Goal: Consume media (video, audio): Consume media (video, audio)

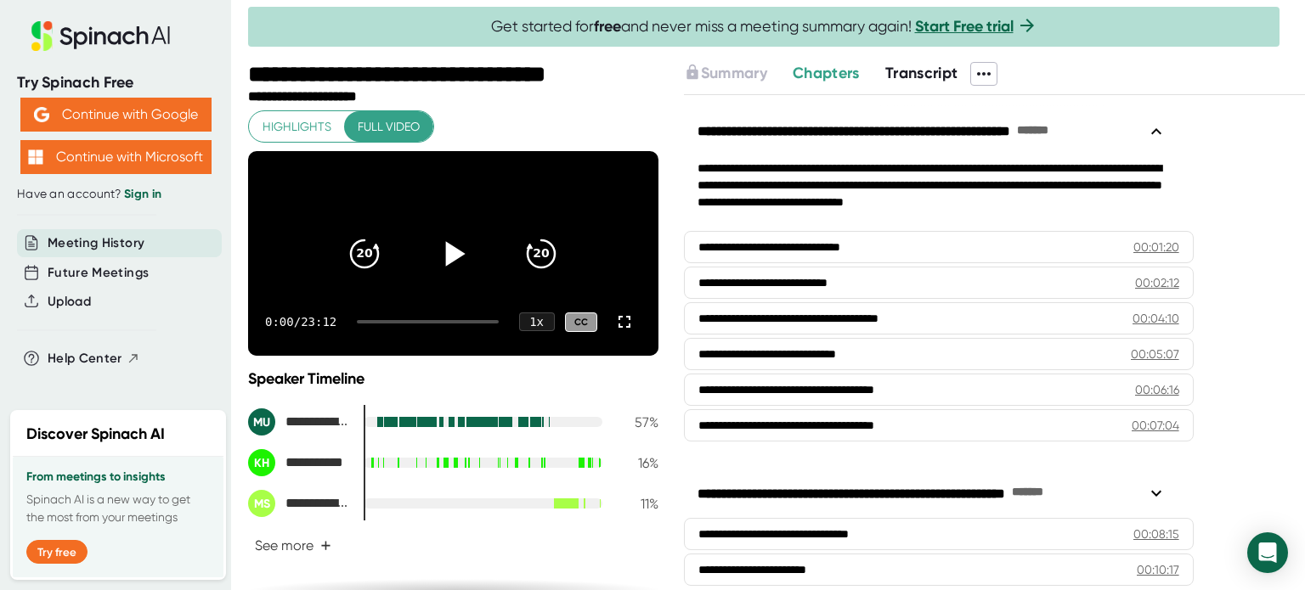
click at [447, 259] on icon at bounding box center [456, 253] width 20 height 25
click at [614, 332] on icon at bounding box center [624, 322] width 20 height 20
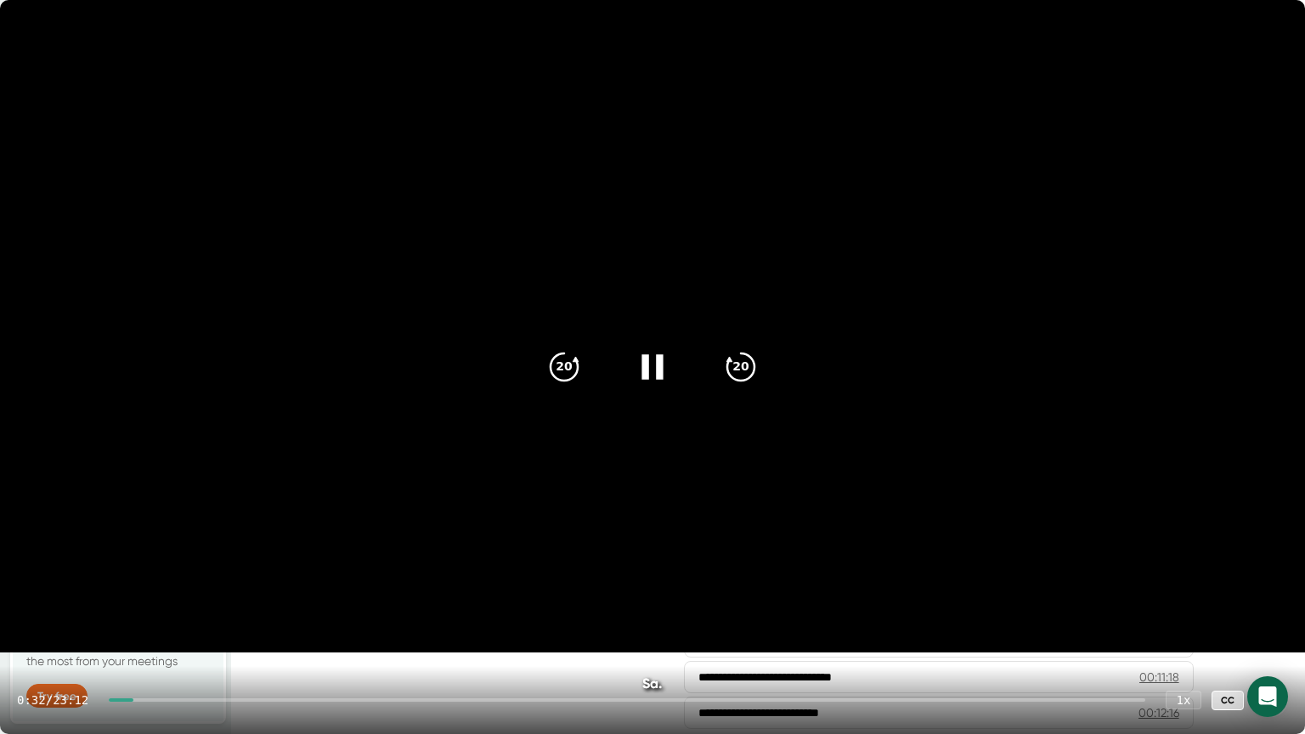
click at [1115, 590] on video at bounding box center [652, 326] width 1305 height 652
click at [658, 364] on icon at bounding box center [652, 367] width 42 height 42
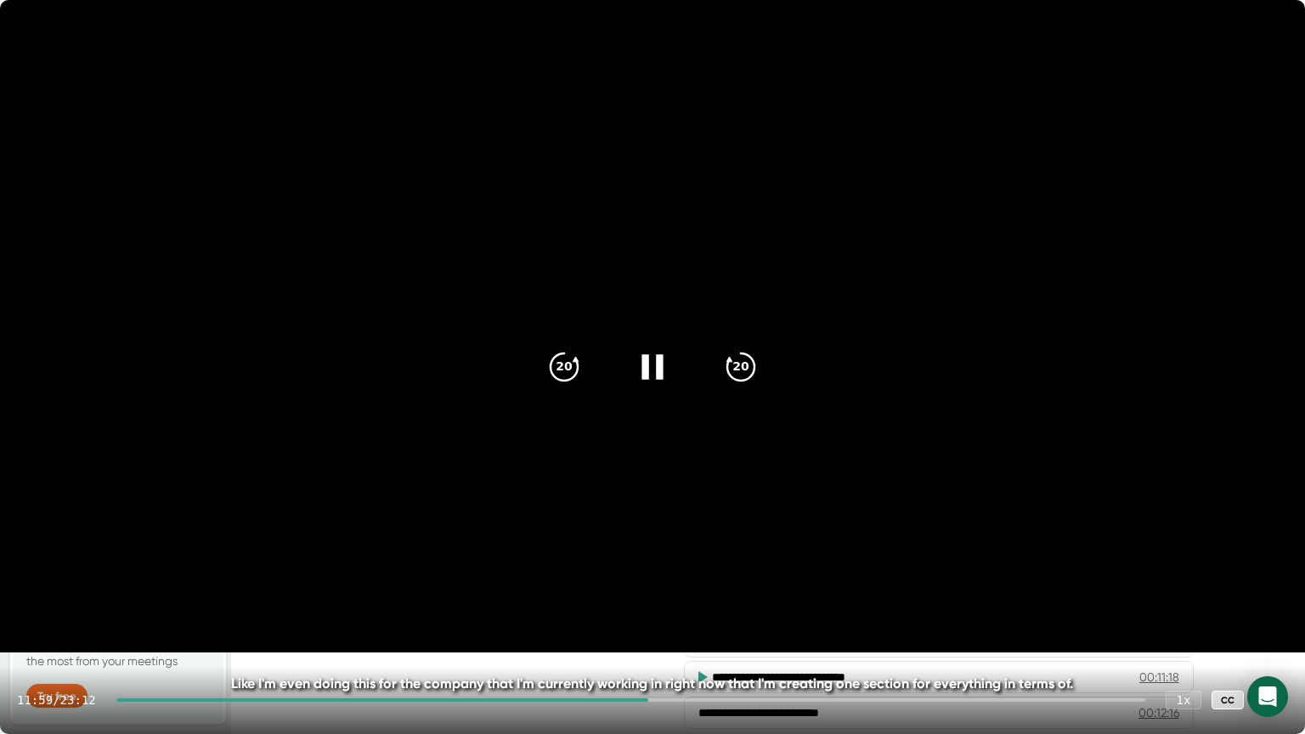
click at [635, 590] on div "11:59 / 23:12 1 x CC" at bounding box center [652, 700] width 1305 height 68
click at [646, 590] on div at bounding box center [382, 699] width 533 height 3
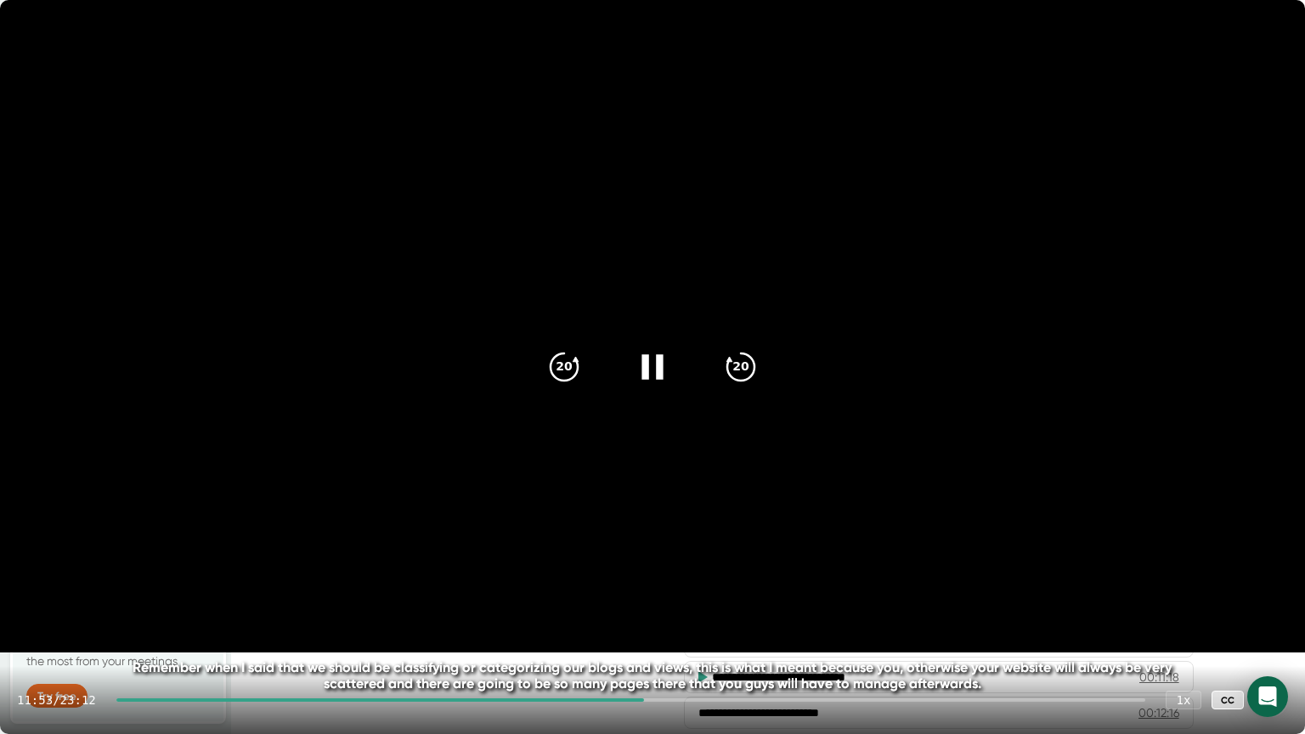
click at [466, 521] on video at bounding box center [652, 326] width 1305 height 652
drag, startPoint x: 646, startPoint y: 700, endPoint x: 622, endPoint y: 701, distance: 24.6
click at [622, 590] on div at bounding box center [380, 699] width 528 height 3
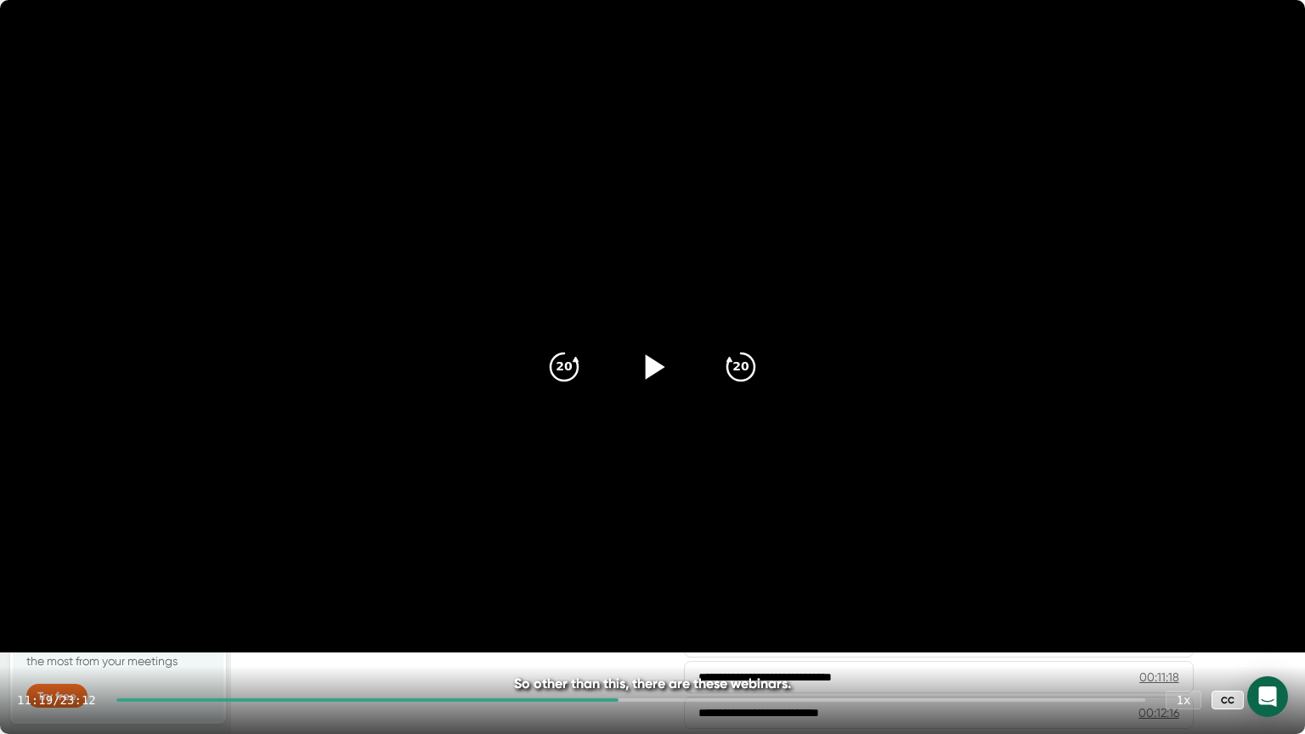
drag, startPoint x: 618, startPoint y: 700, endPoint x: 580, endPoint y: 700, distance: 38.2
click at [580, 590] on div at bounding box center [367, 699] width 502 height 3
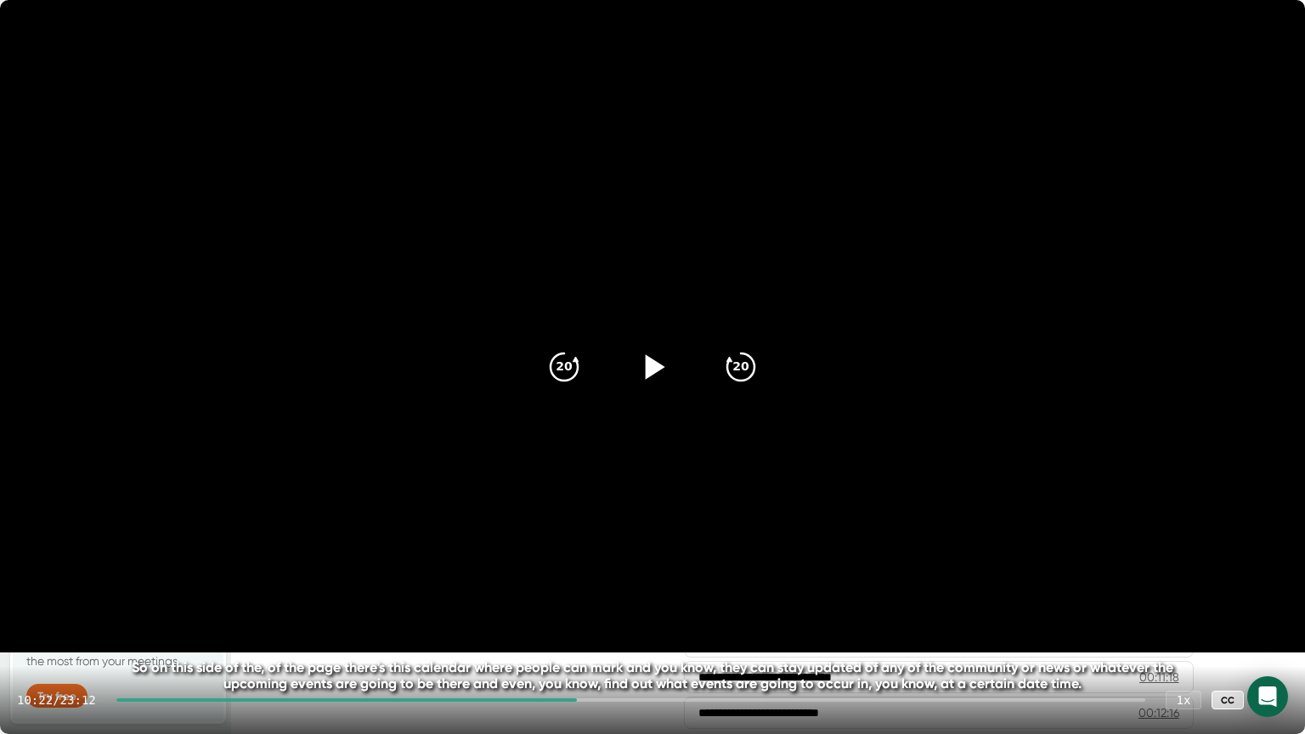
drag, startPoint x: 578, startPoint y: 700, endPoint x: 539, endPoint y: 701, distance: 38.2
click at [539, 590] on div at bounding box center [346, 699] width 460 height 3
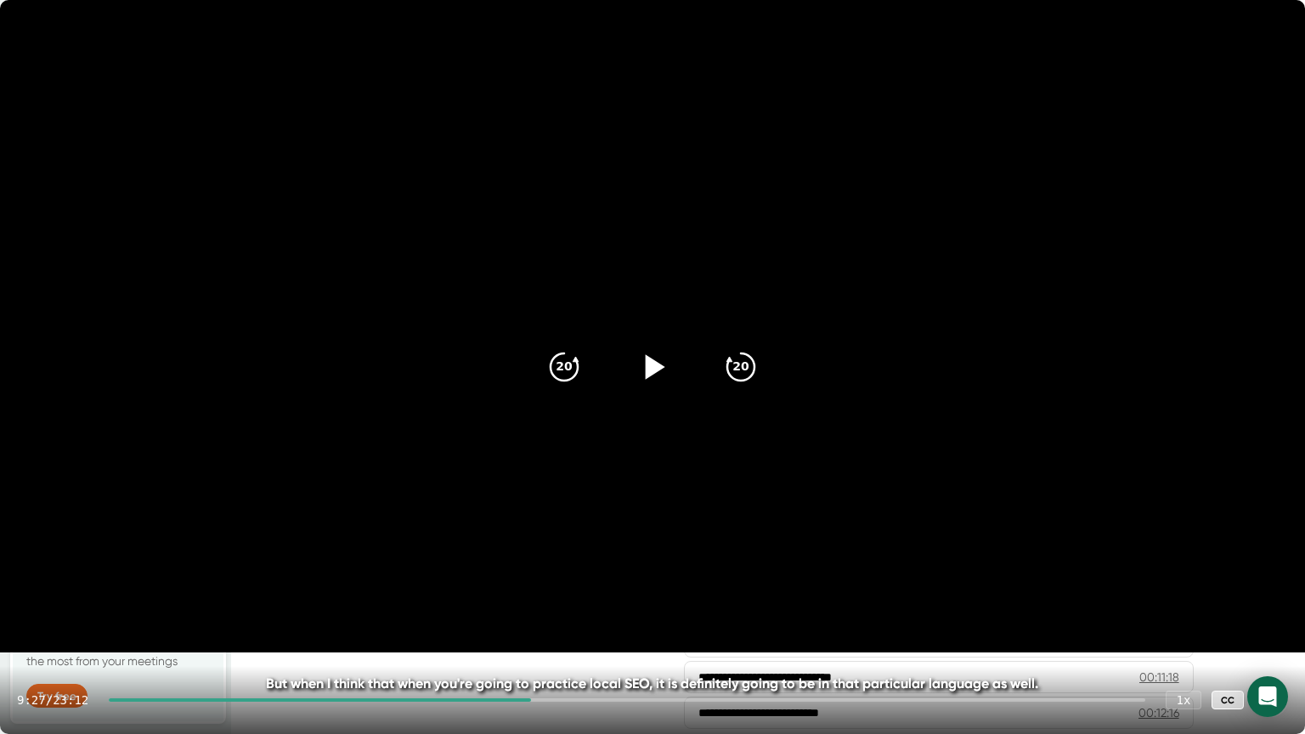
drag, startPoint x: 533, startPoint y: 697, endPoint x: 492, endPoint y: 703, distance: 41.3
click at [492, 590] on div "9:27 / 23:12 1 x CC" at bounding box center [652, 700] width 1305 height 68
drag, startPoint x: 533, startPoint y: 699, endPoint x: 477, endPoint y: 700, distance: 56.1
click at [477, 590] on div at bounding box center [320, 699] width 422 height 3
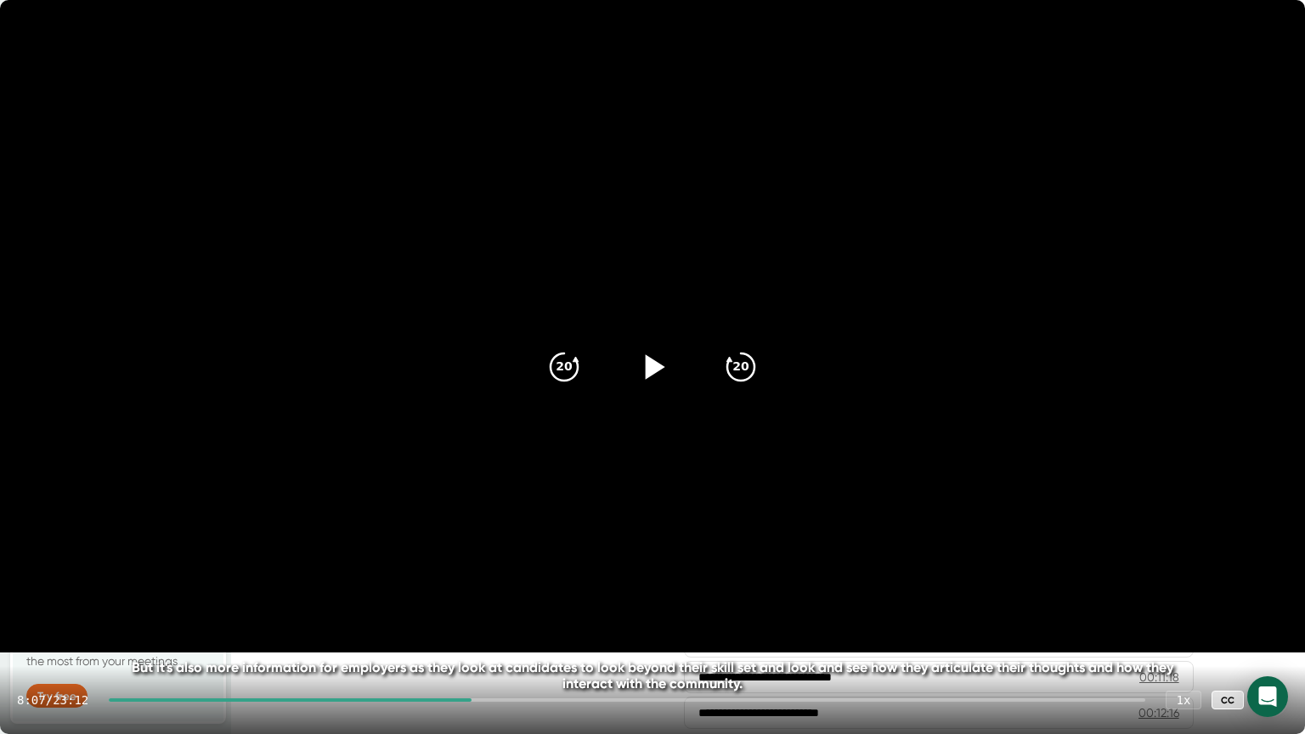
drag, startPoint x: 477, startPoint y: 699, endPoint x: 432, endPoint y: 700, distance: 45.9
click at [432, 590] on div at bounding box center [627, 699] width 1036 height 3
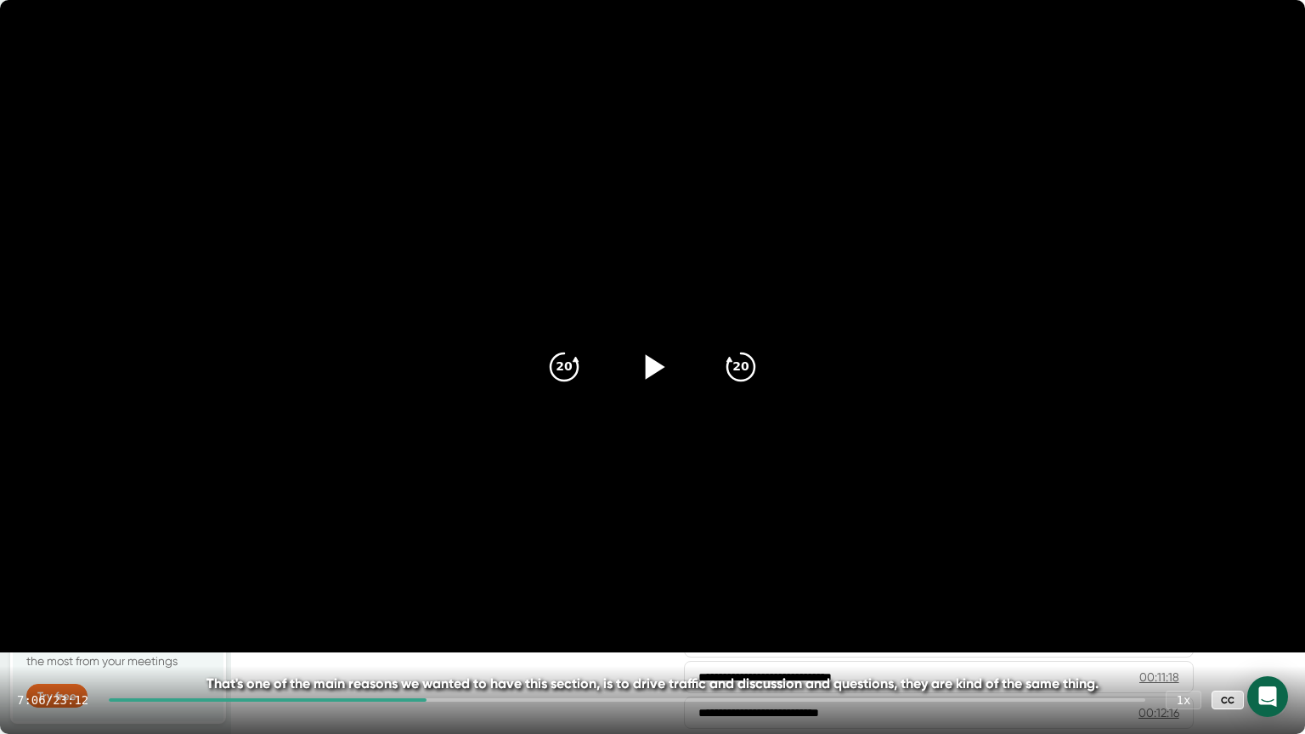
drag, startPoint x: 429, startPoint y: 697, endPoint x: 391, endPoint y: 702, distance: 38.5
click at [391, 590] on div "7:06 / 23:12 1 x CC" at bounding box center [652, 700] width 1305 height 68
drag, startPoint x: 430, startPoint y: 700, endPoint x: 396, endPoint y: 700, distance: 34.0
click at [396, 590] on div at bounding box center [268, 699] width 318 height 3
drag, startPoint x: 397, startPoint y: 700, endPoint x: 357, endPoint y: 697, distance: 40.0
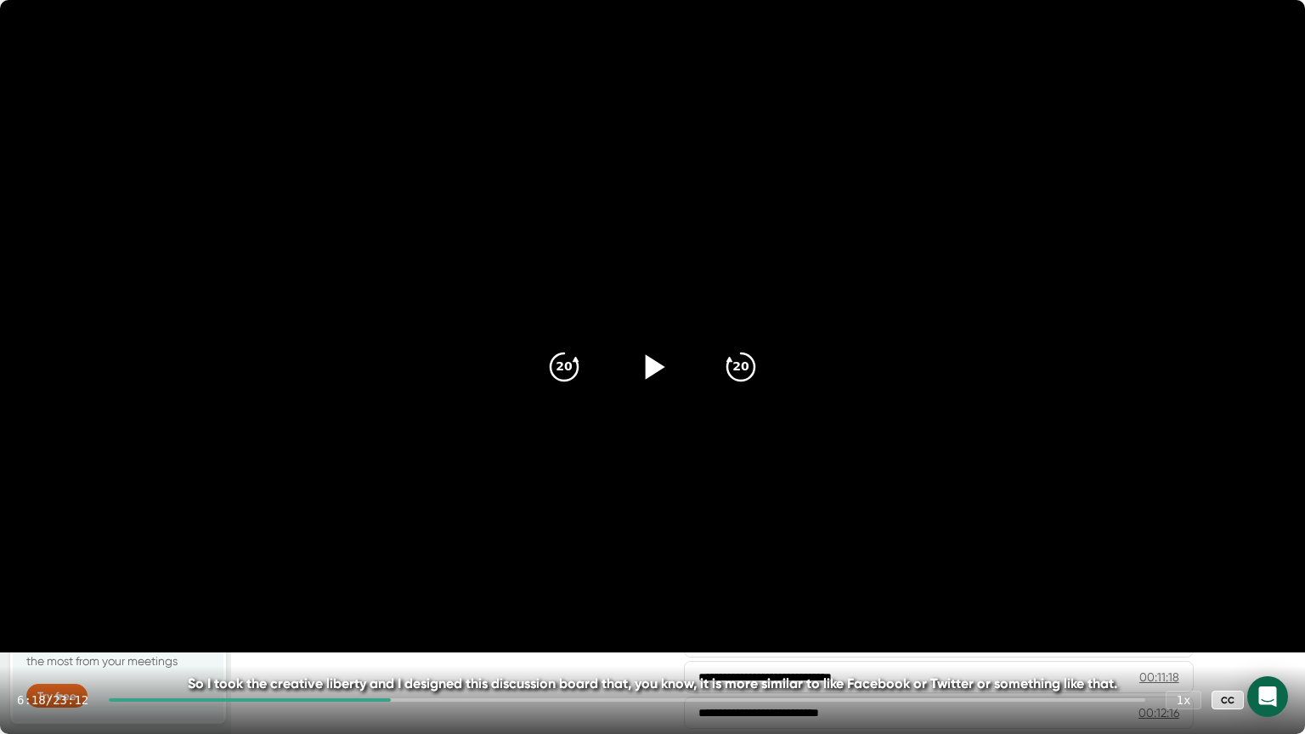
click at [357, 590] on div at bounding box center [627, 699] width 1036 height 3
drag, startPoint x: 357, startPoint y: 698, endPoint x: 326, endPoint y: 700, distance: 30.6
click at [326, 590] on div at bounding box center [627, 699] width 1036 height 3
click at [104, 138] on video at bounding box center [652, 326] width 1305 height 652
click at [54, 95] on video at bounding box center [652, 326] width 1305 height 652
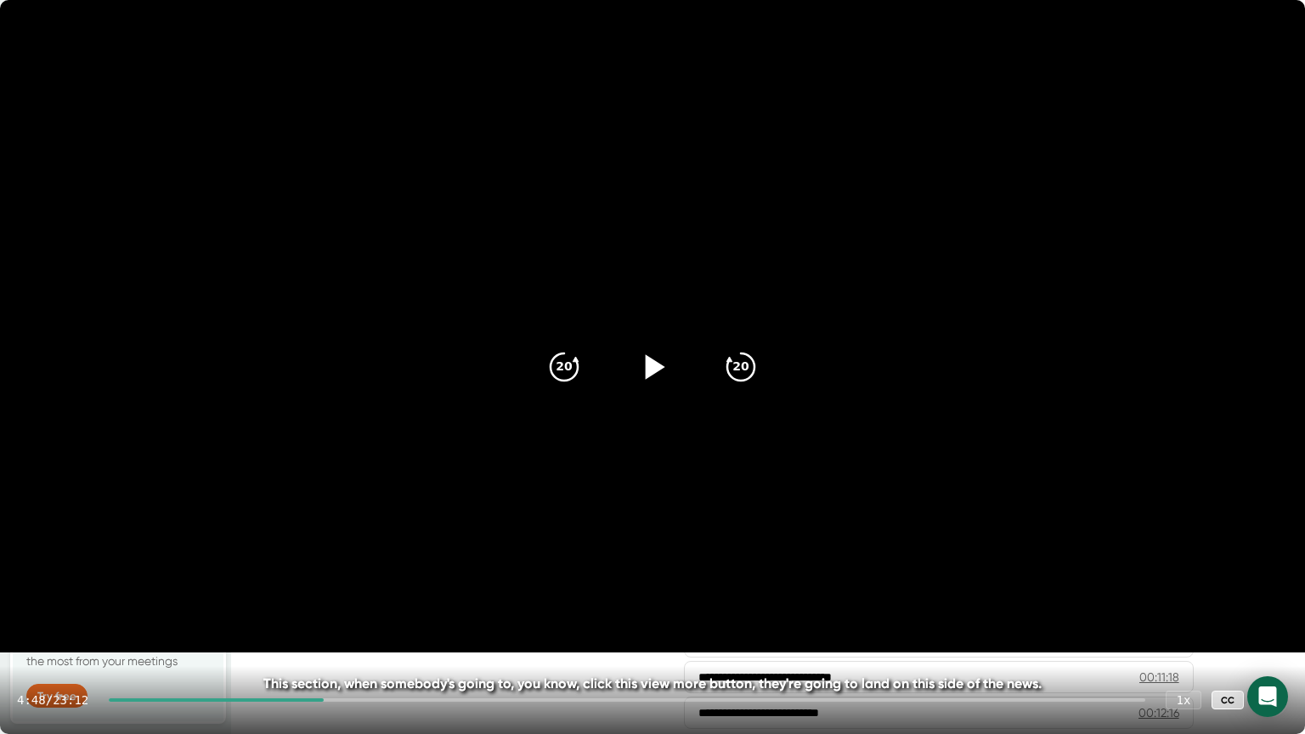
drag, startPoint x: 900, startPoint y: 27, endPoint x: 895, endPoint y: 41, distance: 14.5
click at [895, 41] on video at bounding box center [652, 326] width 1305 height 652
click at [108, 129] on video at bounding box center [652, 326] width 1305 height 652
click at [650, 370] on icon at bounding box center [656, 366] width 20 height 25
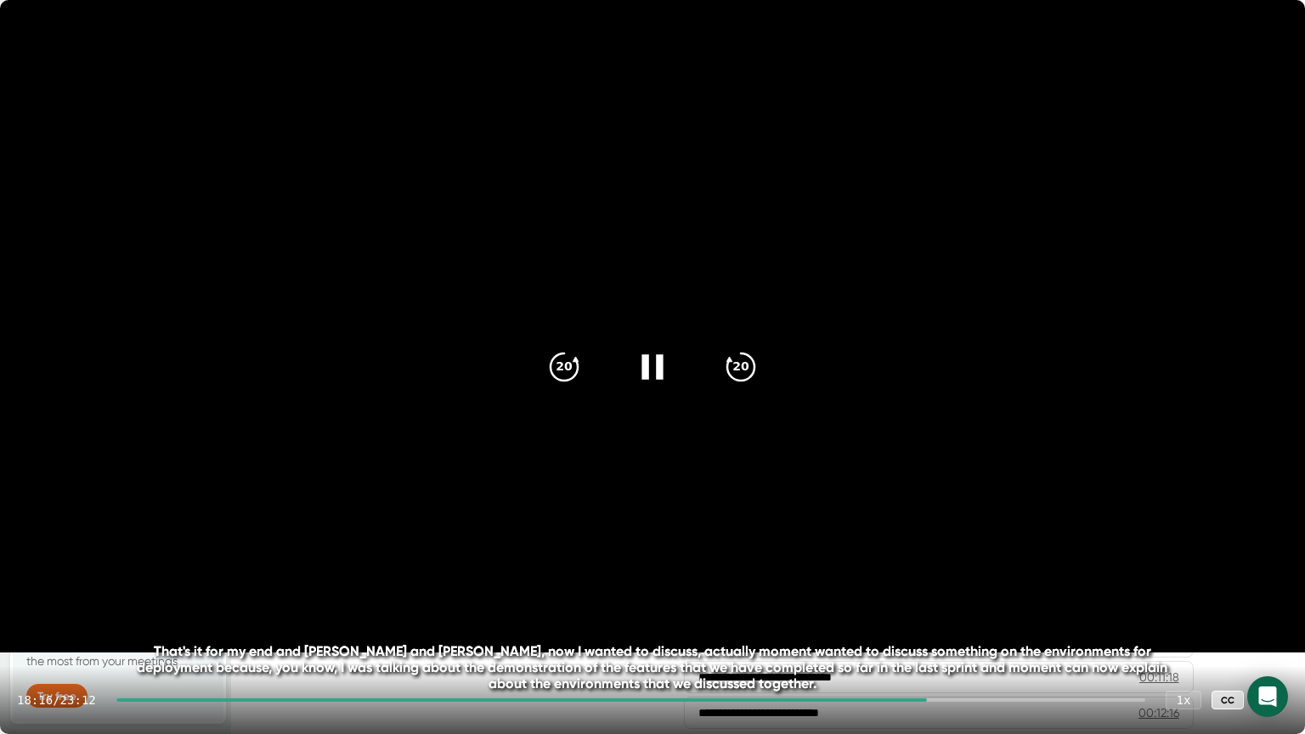
click at [1275, 590] on icon at bounding box center [1271, 700] width 20 height 20
